Goal: Communication & Community: Connect with others

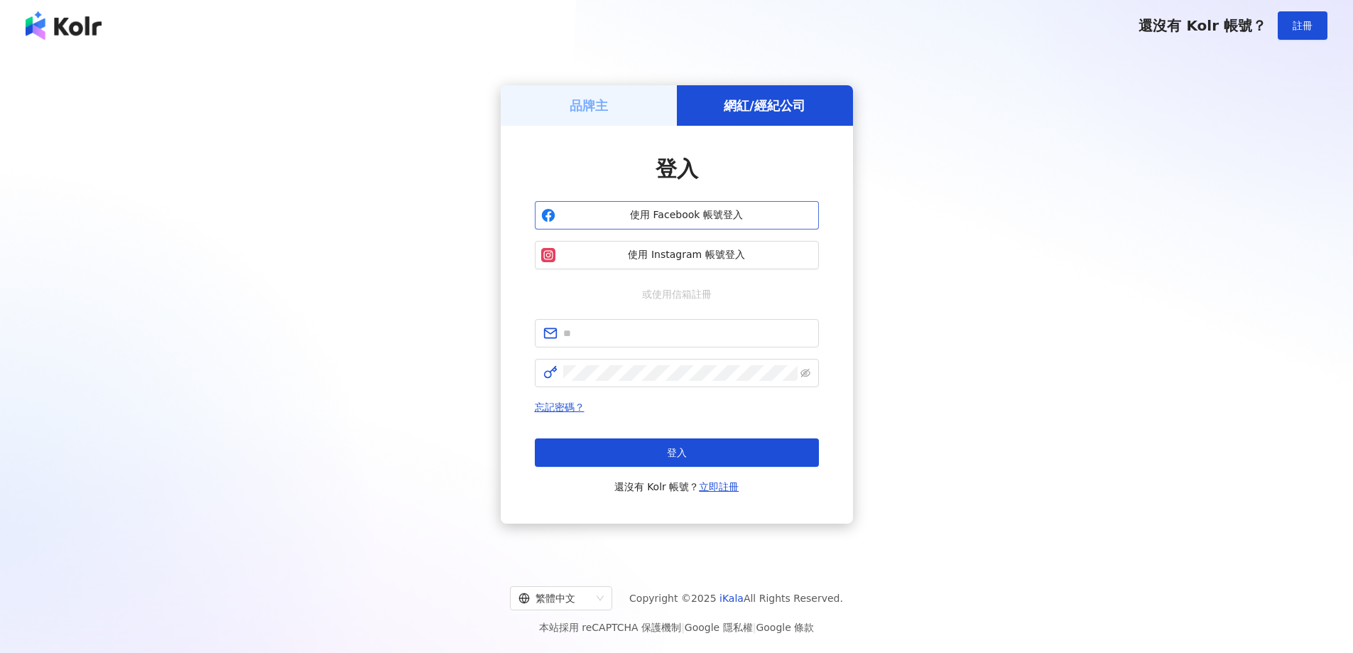
click at [733, 214] on span "使用 Facebook 帳號登入" at bounding box center [686, 215] width 251 height 14
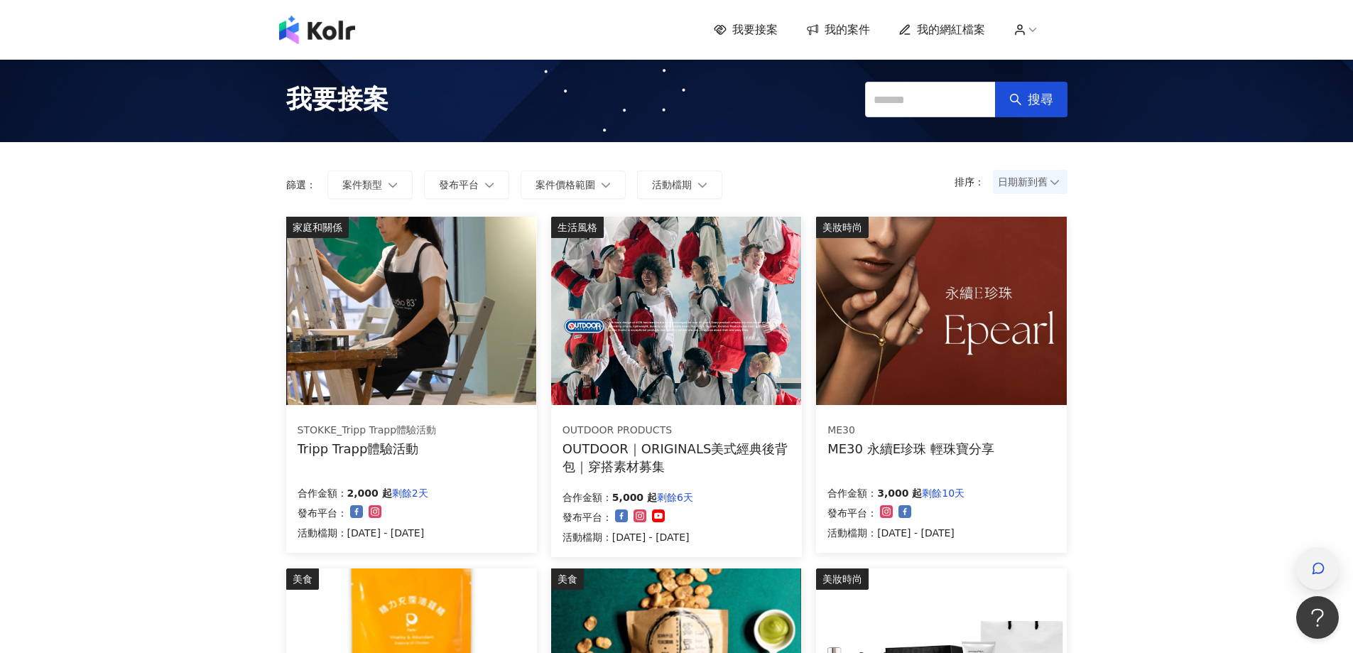
click at [1316, 568] on icon "button" at bounding box center [1318, 568] width 14 height 14
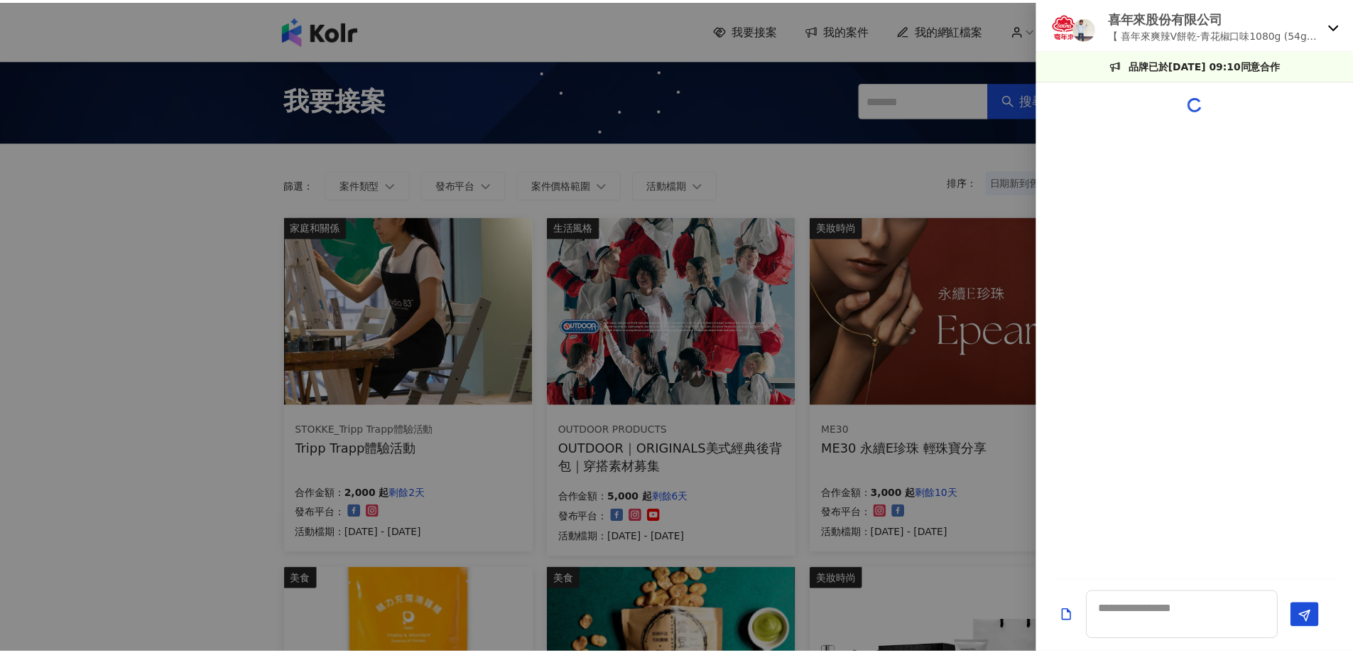
scroll to position [268, 0]
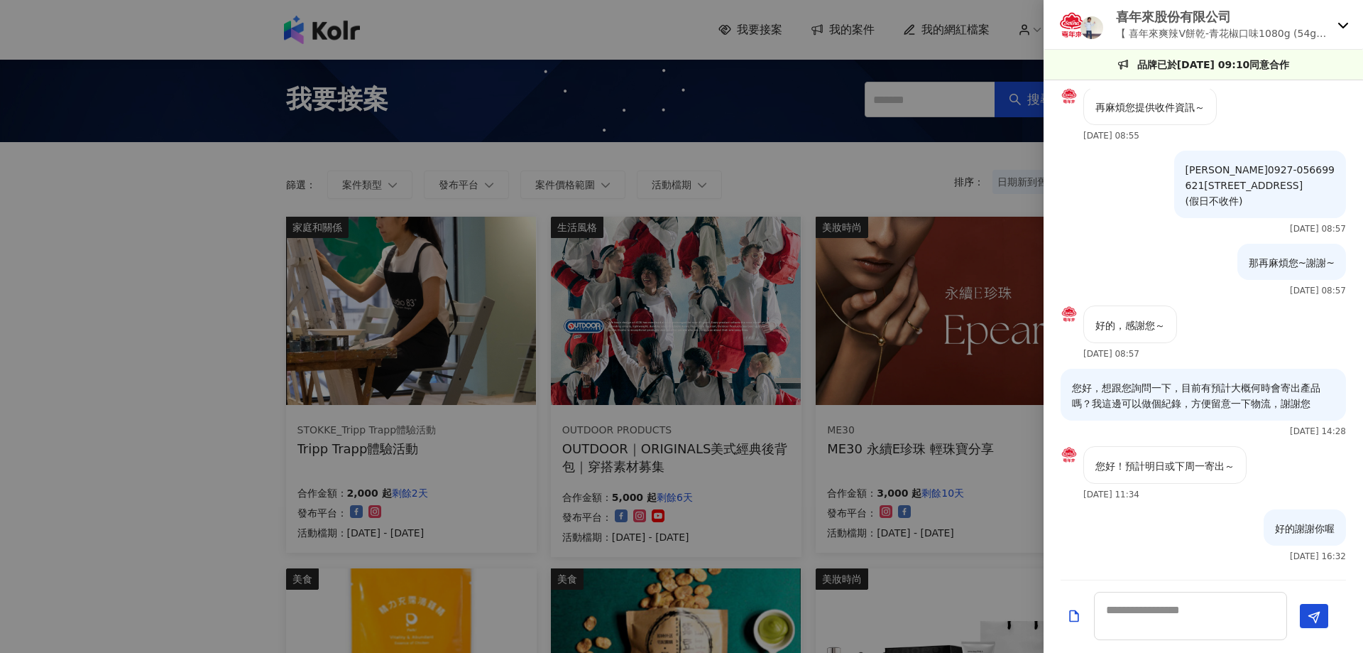
click at [1189, 19] on p "喜年來股份有限公司" at bounding box center [1224, 17] width 216 height 18
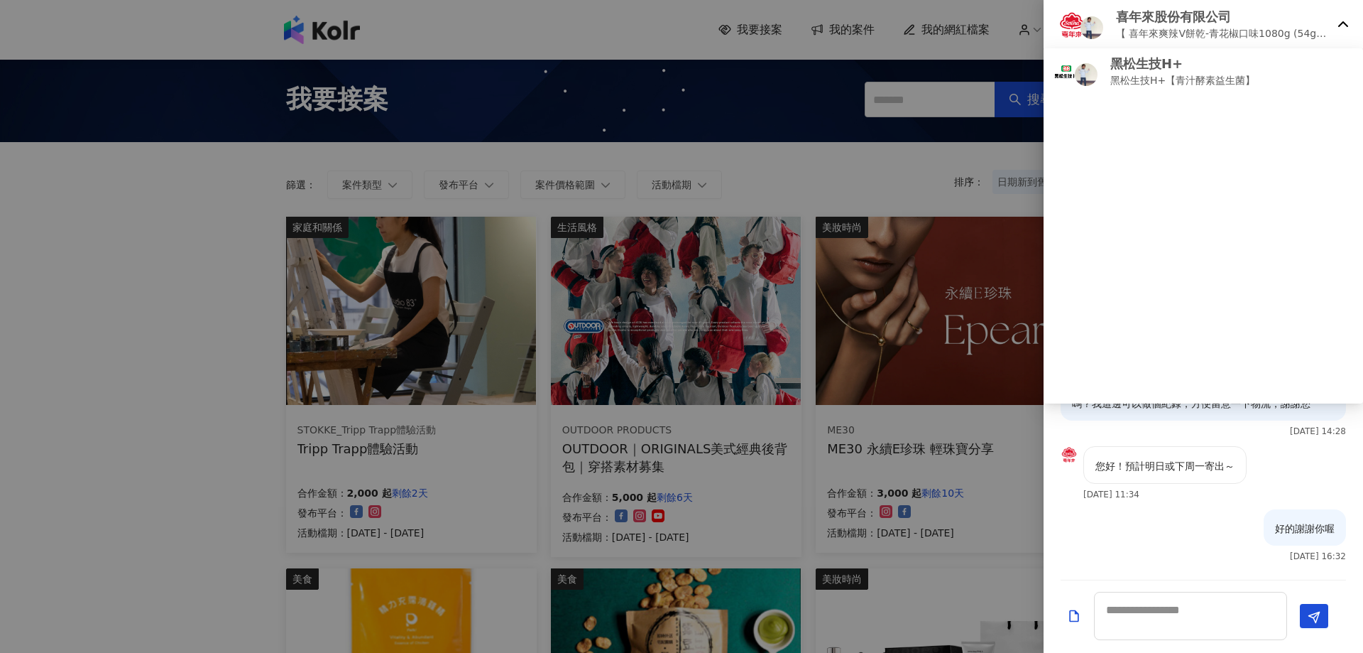
click at [1189, 19] on p "喜年來股份有限公司" at bounding box center [1224, 17] width 216 height 18
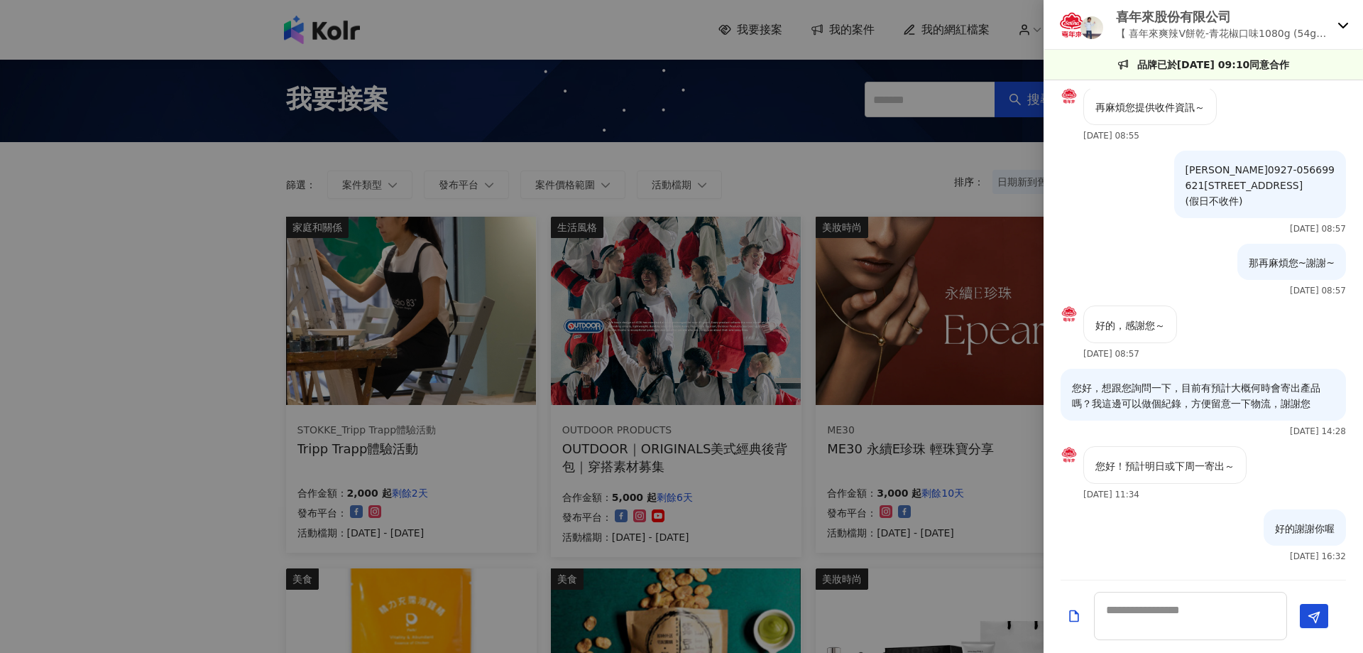
click at [851, 31] on div at bounding box center [681, 326] width 1363 height 653
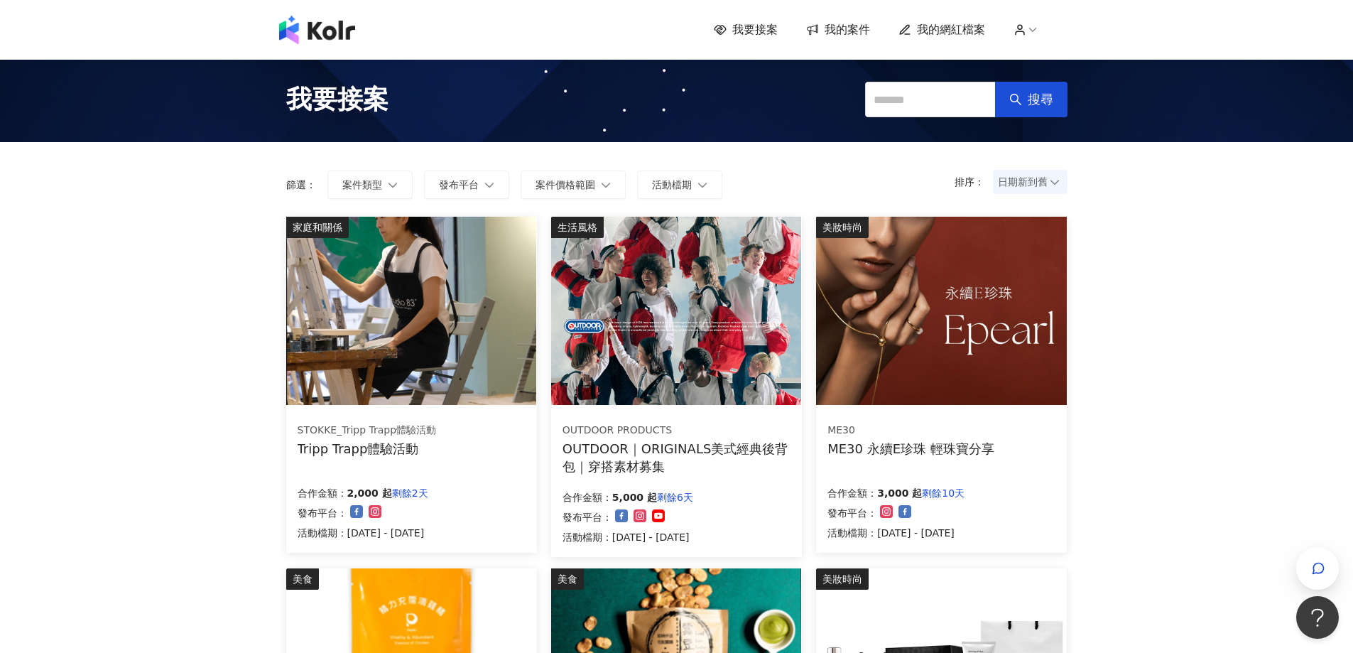
click at [851, 31] on span "我的案件" at bounding box center [846, 30] width 45 height 16
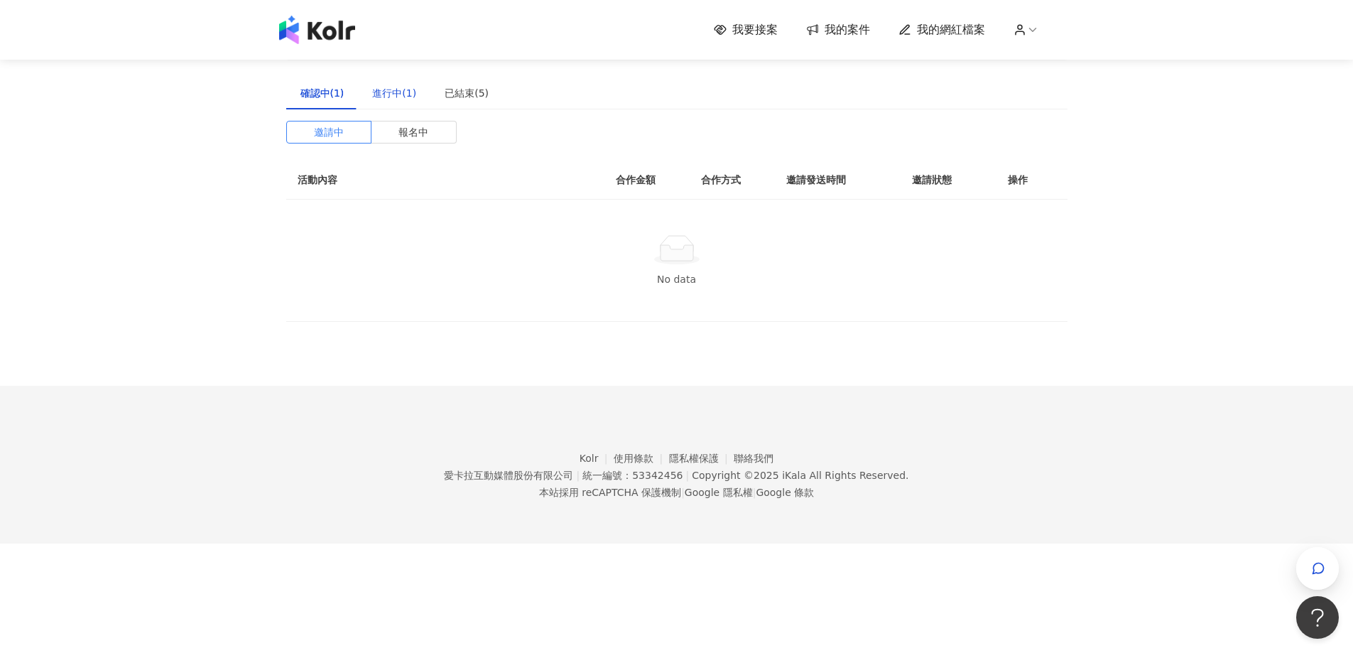
click at [402, 97] on div "進行中(1)" at bounding box center [394, 93] width 44 height 16
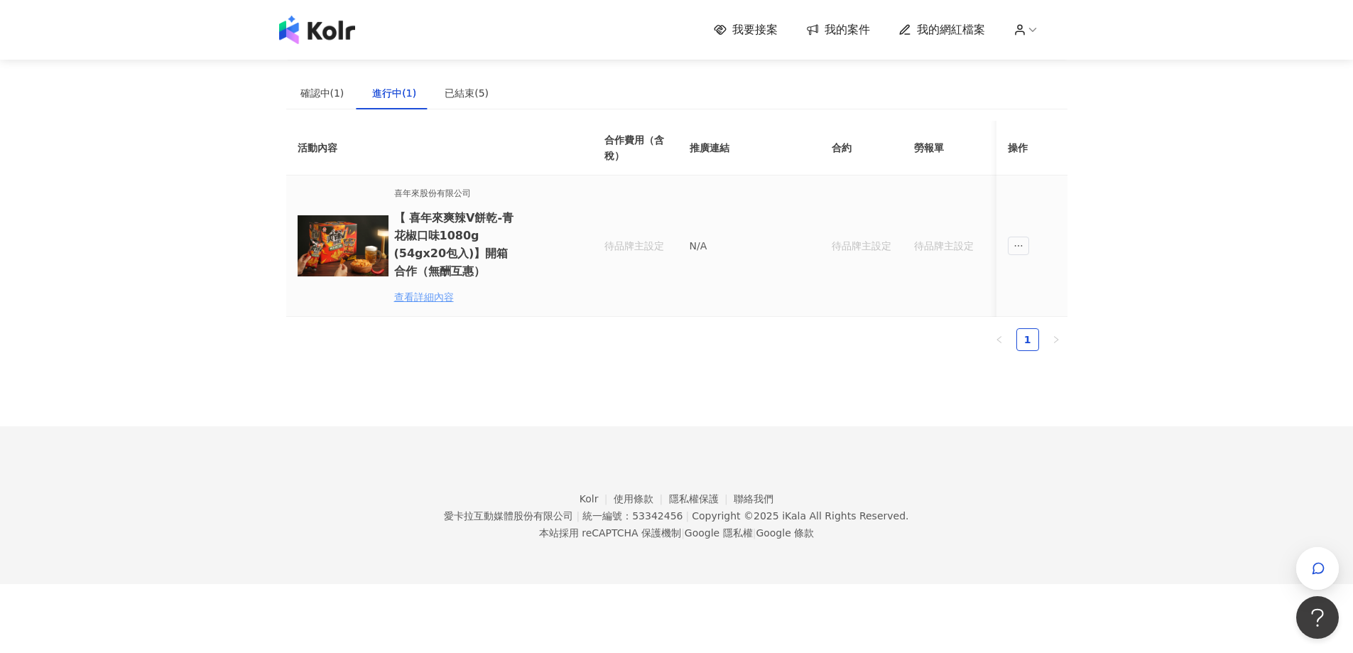
click at [441, 298] on div "查看詳細內容" at bounding box center [456, 297] width 124 height 16
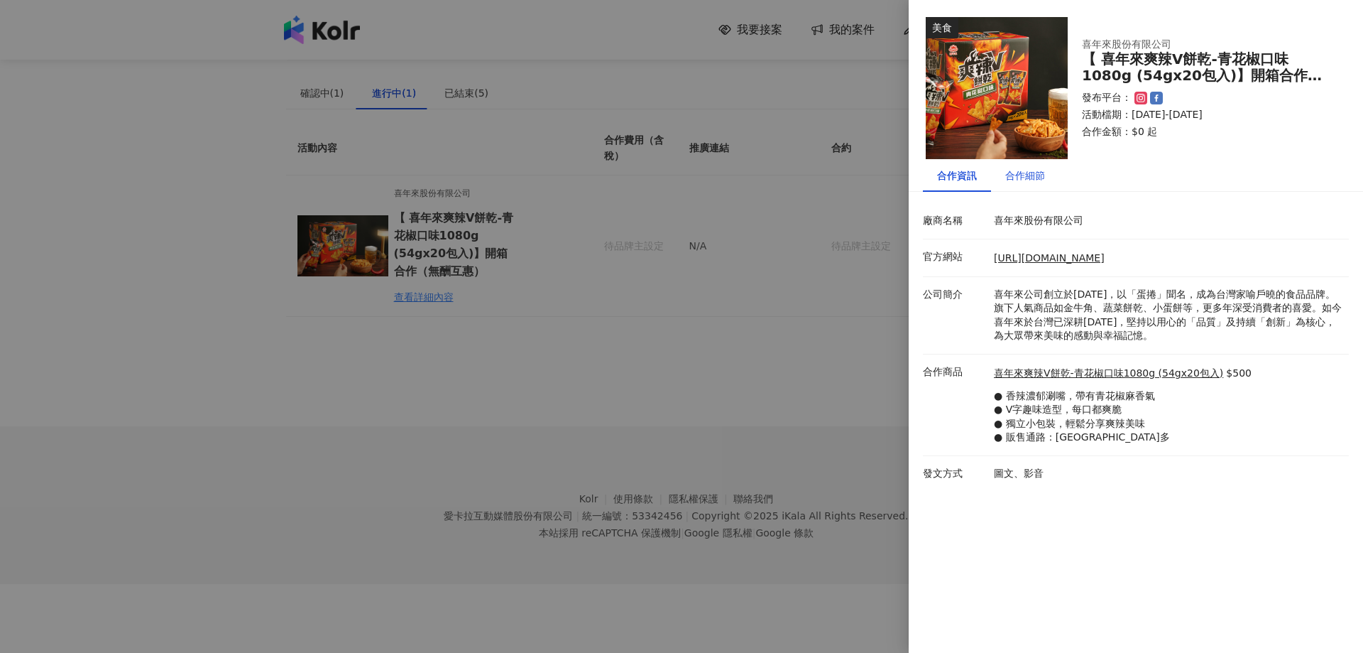
click at [1040, 179] on div "合作細節" at bounding box center [1025, 176] width 40 height 16
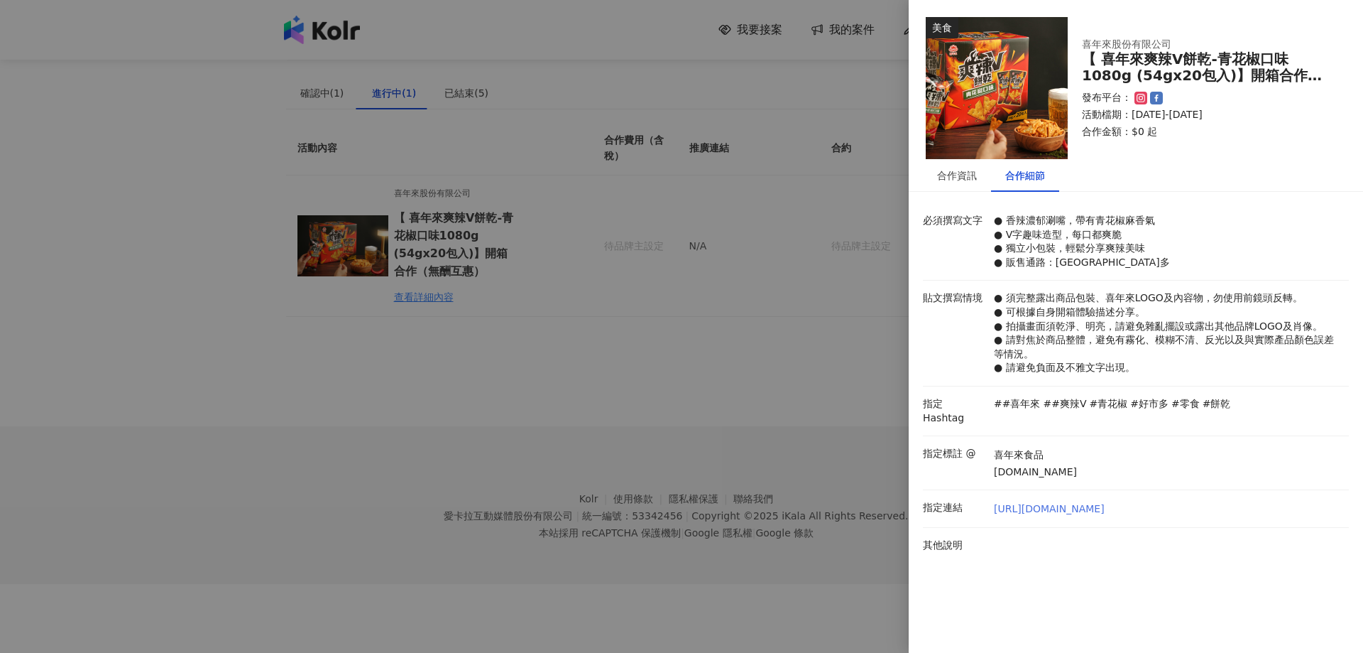
click at [1105, 502] on link "[URL][DOMAIN_NAME]" at bounding box center [1049, 509] width 111 height 14
click at [813, 380] on div at bounding box center [681, 326] width 1363 height 653
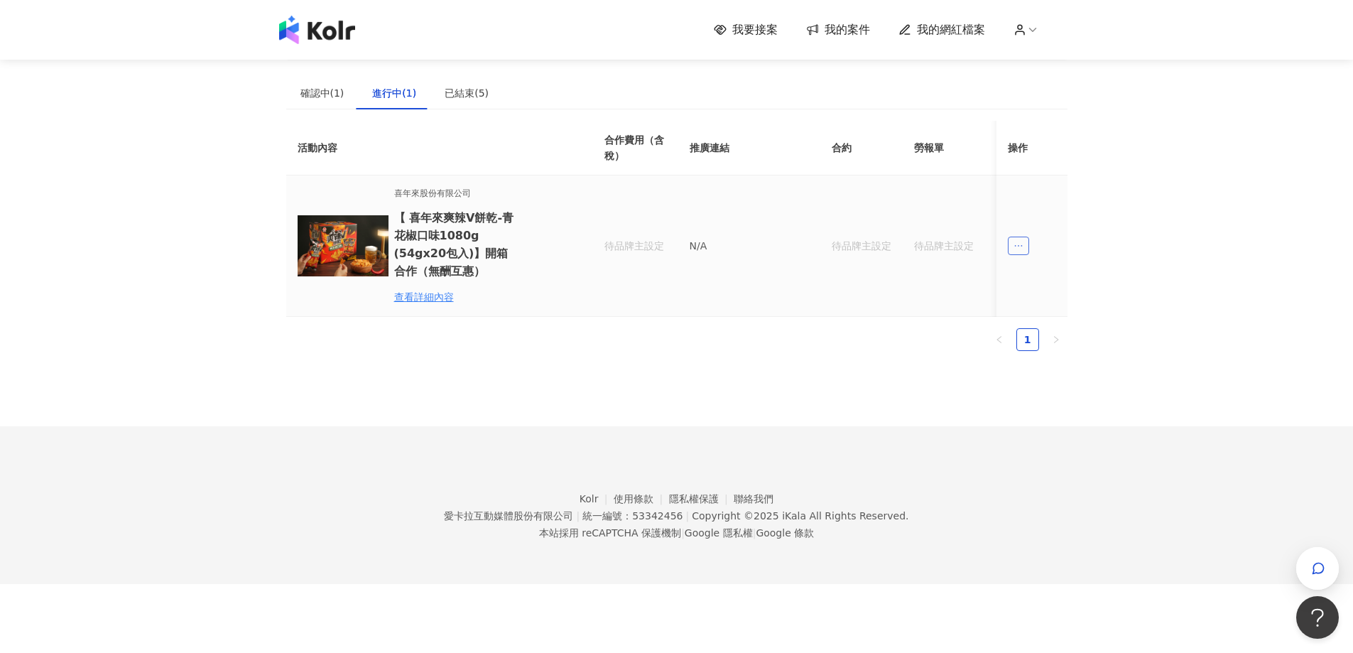
click at [1014, 246] on icon "ellipsis" at bounding box center [1018, 246] width 10 height 10
click at [1054, 271] on span "回報貼文" at bounding box center [1044, 275] width 50 height 16
click at [1042, 315] on div "傳訊" at bounding box center [1044, 310] width 50 height 16
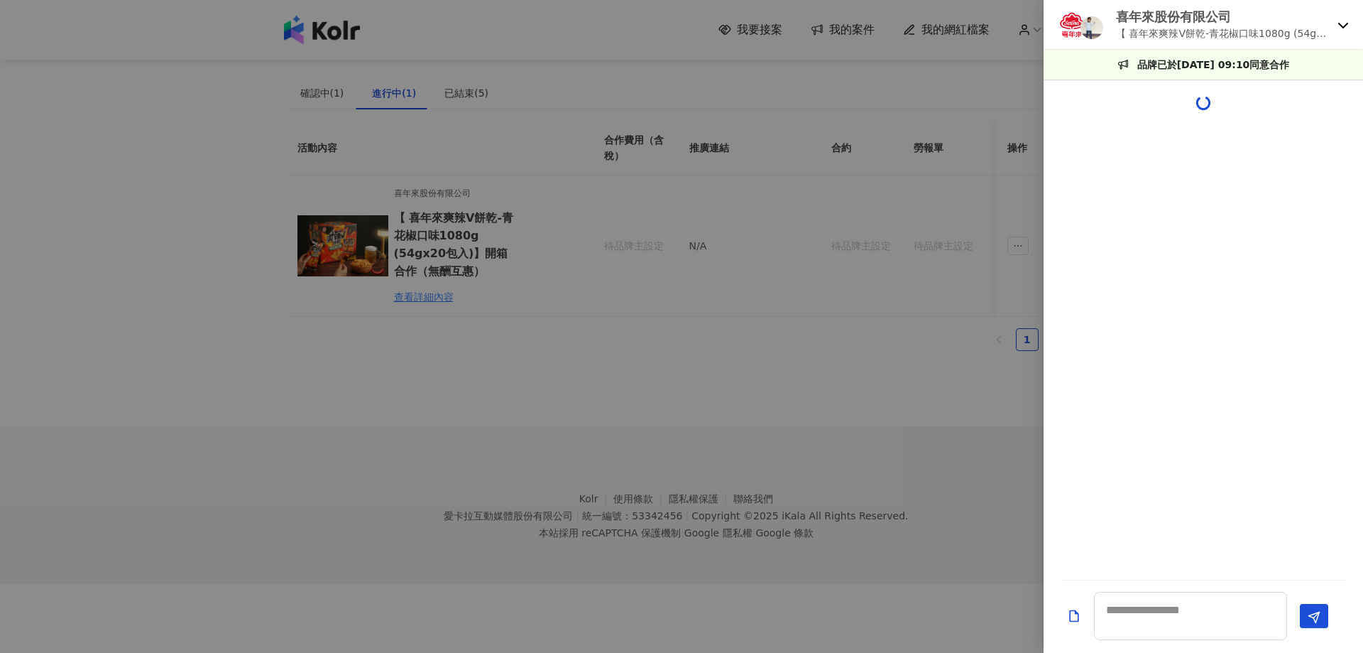
scroll to position [268, 0]
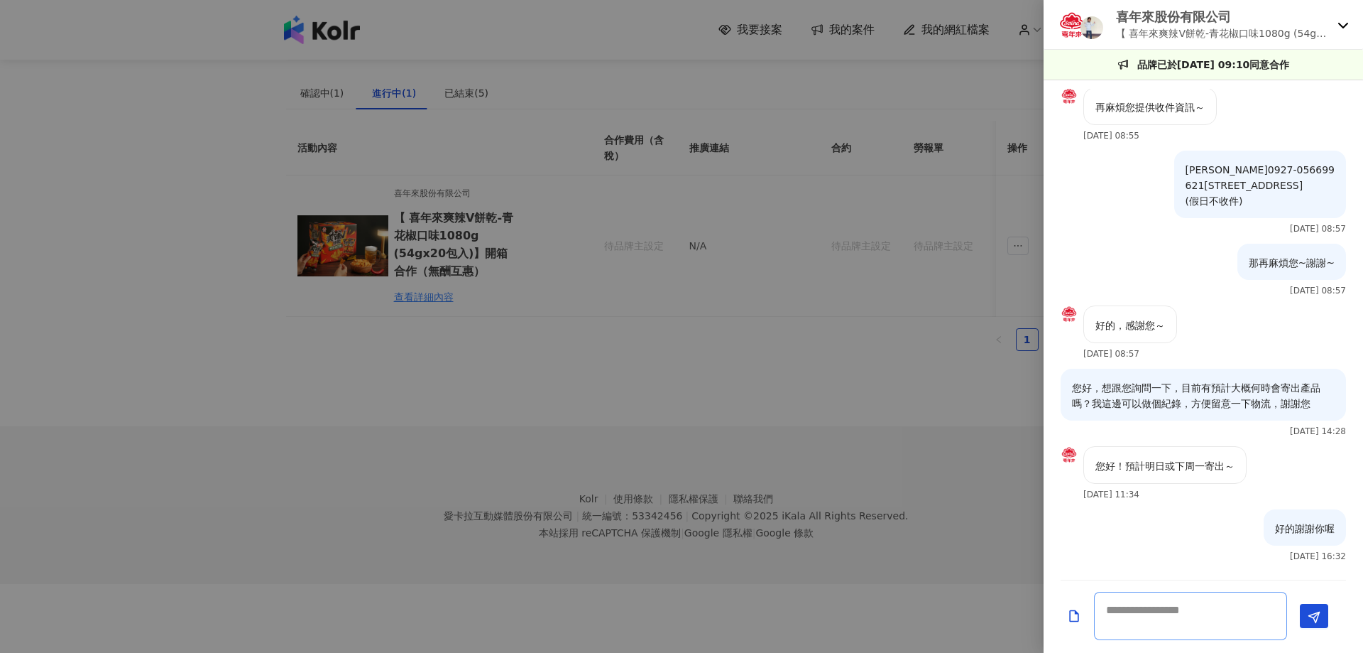
click at [1181, 622] on textarea at bounding box center [1190, 615] width 193 height 48
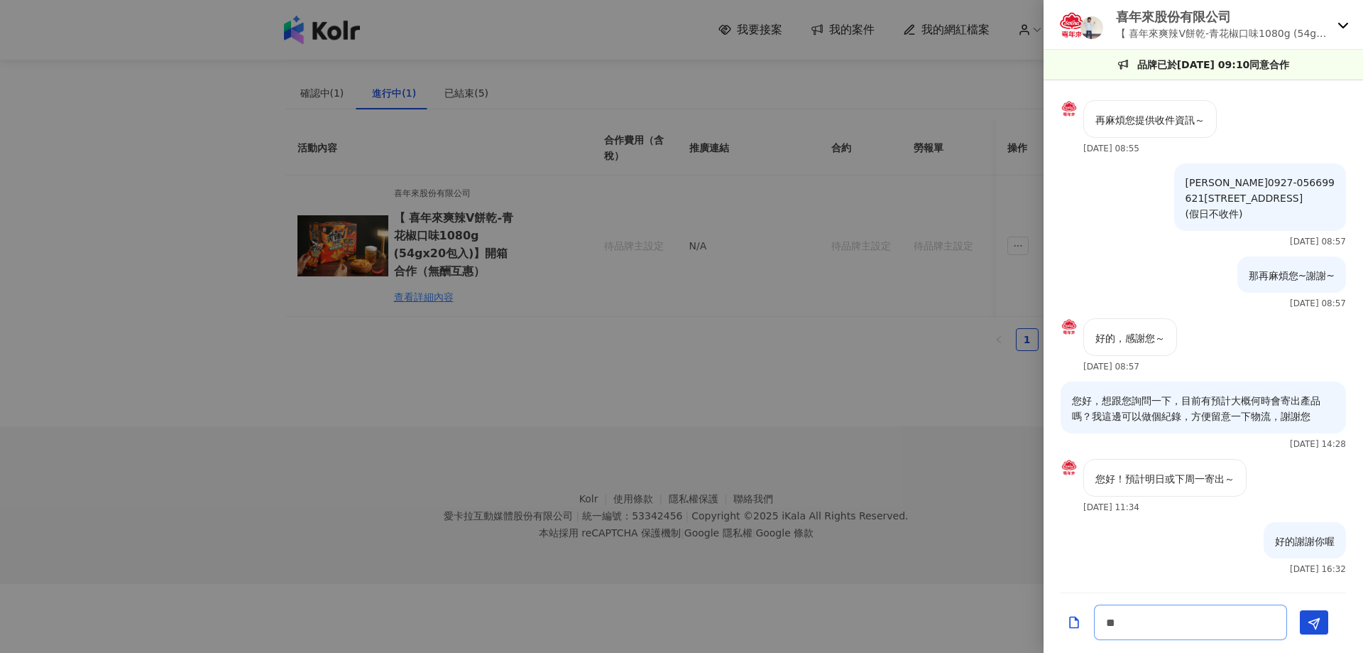
scroll to position [255, 0]
type textarea "******"
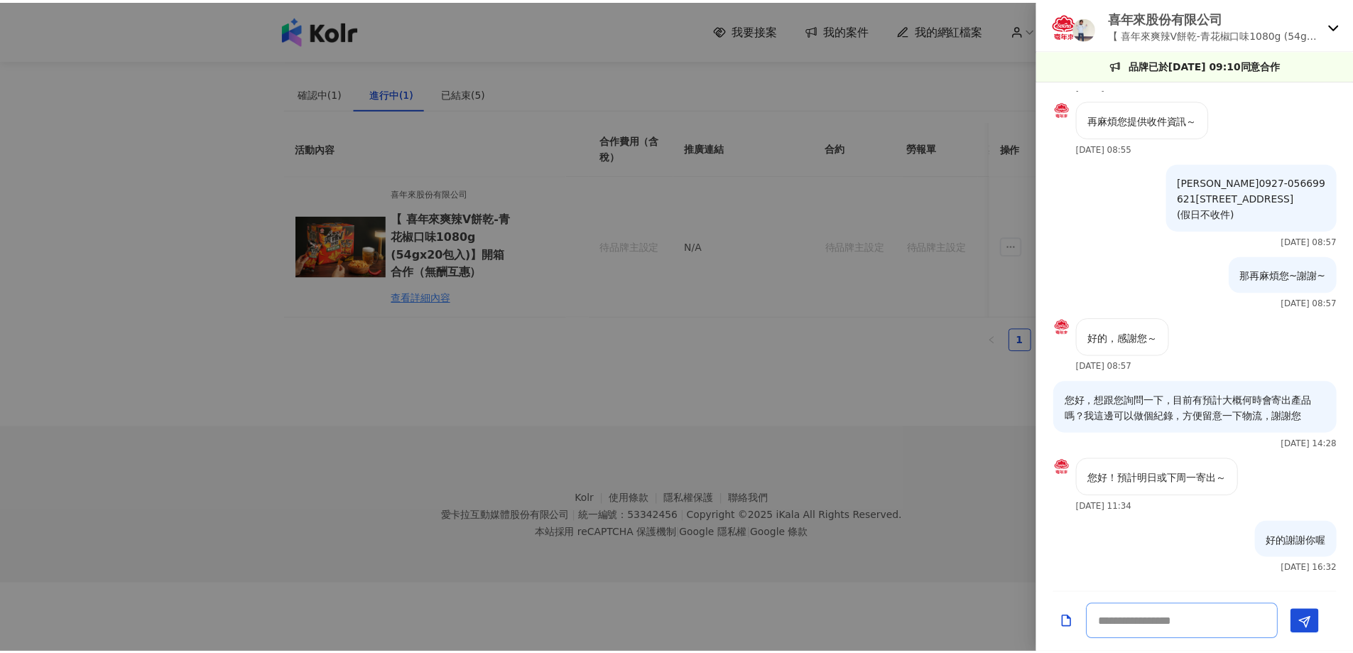
scroll to position [329, 0]
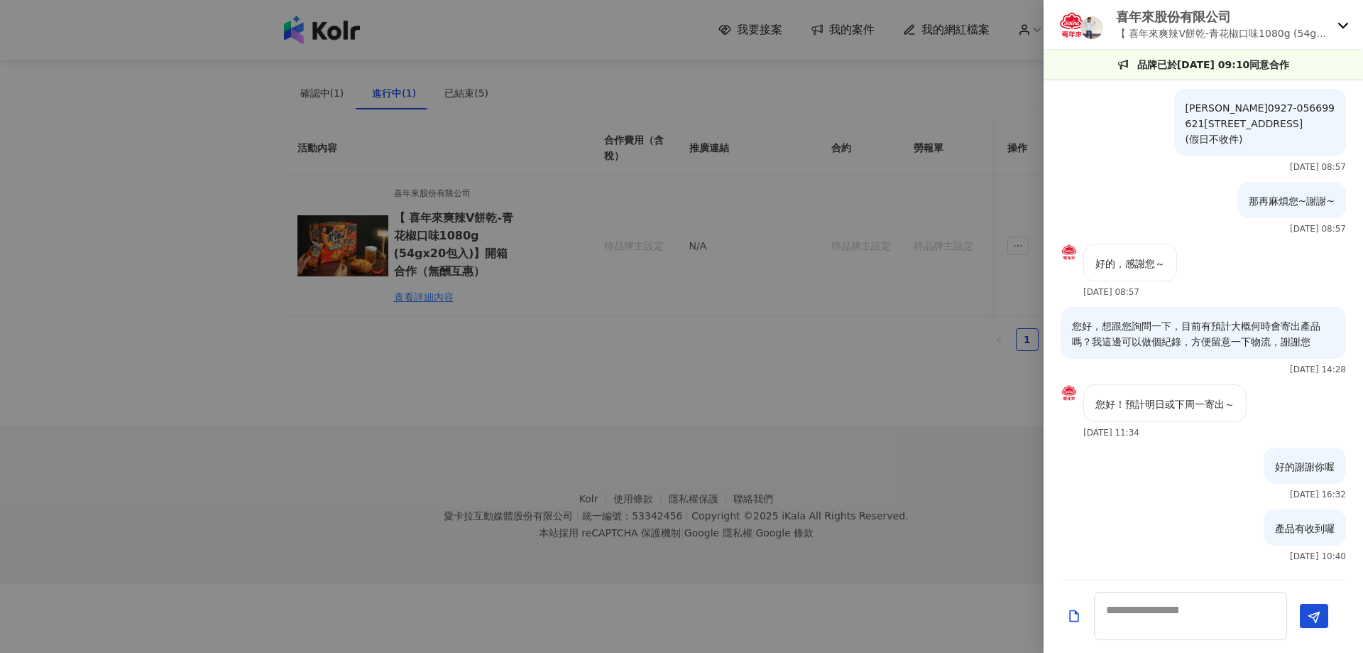
click at [939, 178] on div at bounding box center [681, 326] width 1363 height 653
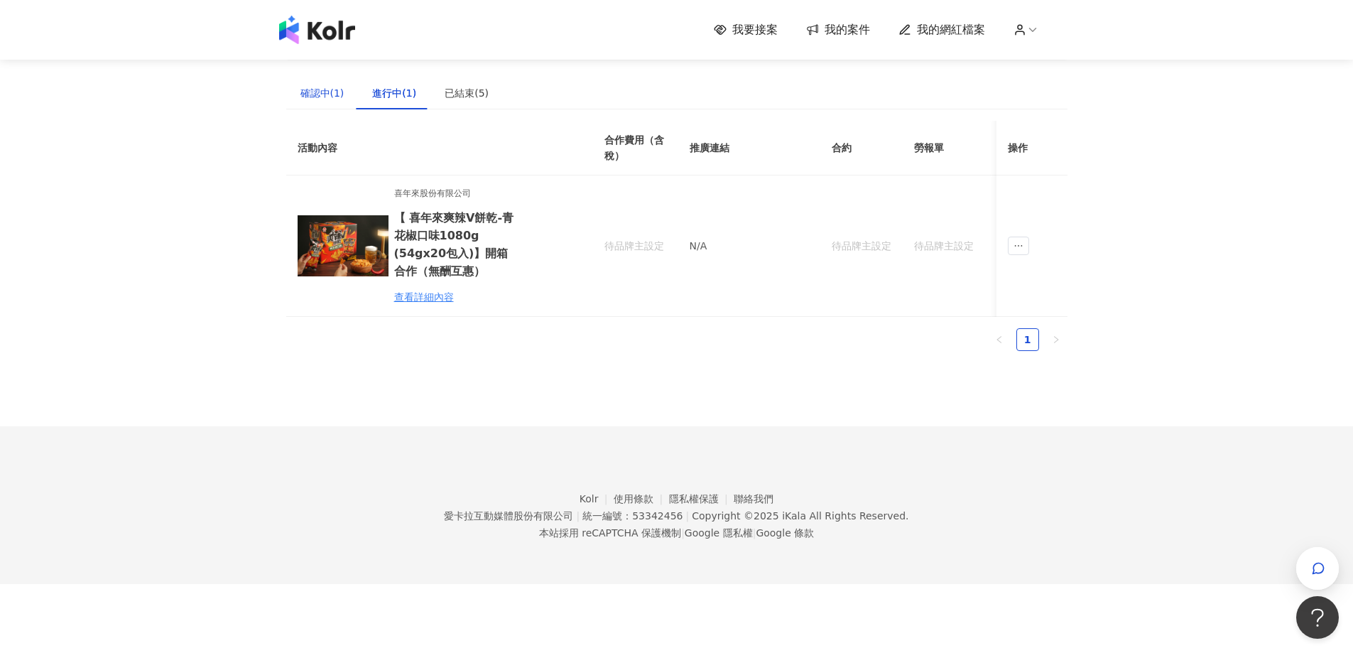
click at [312, 94] on div "確認中(1)" at bounding box center [322, 93] width 44 height 16
